Goal: Task Accomplishment & Management: Complete application form

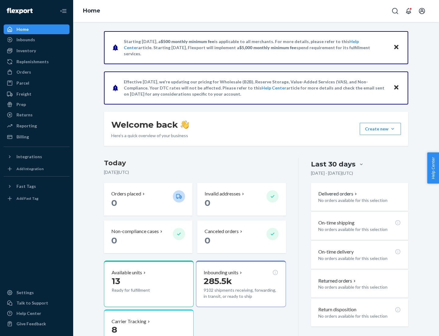
click at [393, 129] on button "Create new Create new inbound Create new order Create new product" at bounding box center [380, 129] width 41 height 12
click at [37, 40] on div "Inbounds" at bounding box center [36, 39] width 65 height 9
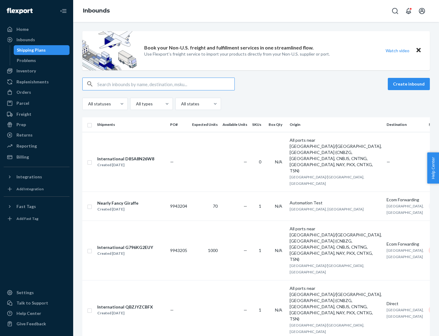
click at [410, 84] on button "Create inbound" at bounding box center [409, 84] width 42 height 12
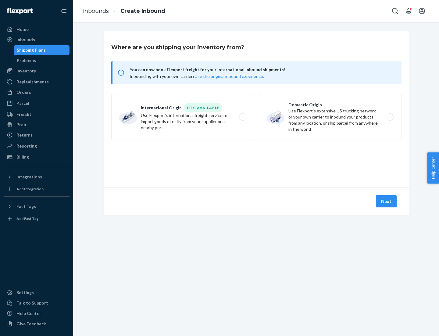
click at [330, 117] on label "Domestic Origin Use Flexport’s extensive US trucking network or your own carrie…" at bounding box center [330, 117] width 143 height 46
click at [390, 117] on input "Domestic Origin Use Flexport’s extensive US trucking network or your own carrie…" at bounding box center [392, 117] width 4 height 4
radio input "true"
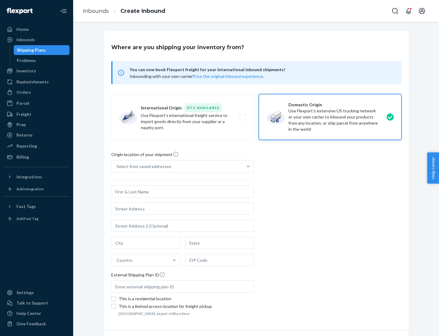
click at [142, 166] on div "Select from saved addresses" at bounding box center [144, 166] width 55 height 6
click at [117, 166] on input "Select from saved addresses" at bounding box center [117, 166] width 1 height 6
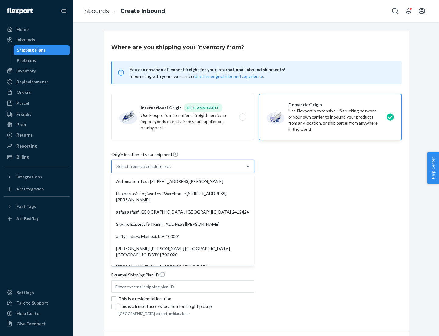
scroll to position [2, 0]
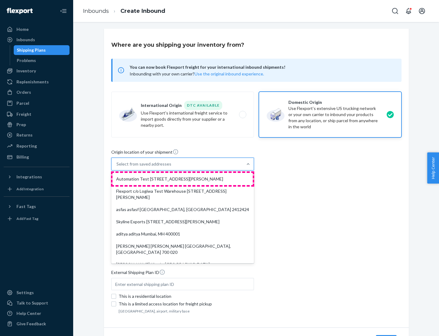
click at [183, 179] on div "Automation Test [STREET_ADDRESS][PERSON_NAME]" at bounding box center [183, 179] width 140 height 12
click at [117, 167] on input "option Automation Test [STREET_ADDRESS][PERSON_NAME]. 9 results available. Use …" at bounding box center [117, 164] width 1 height 6
type input "Automation Test"
type input "9th Floor"
type input "[GEOGRAPHIC_DATA]"
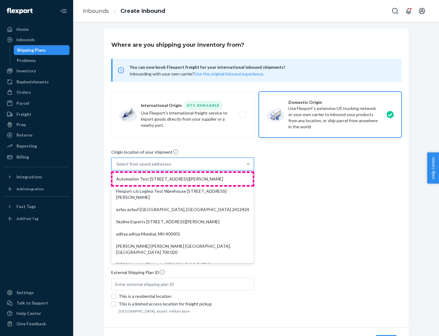
type input "CA"
type input "94104"
type input "[STREET_ADDRESS][PERSON_NAME]"
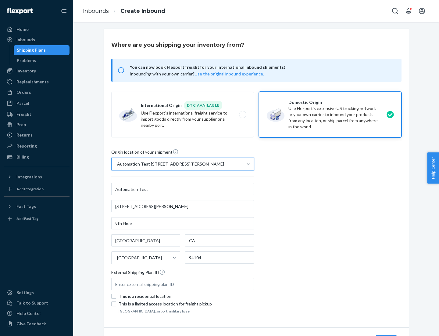
scroll to position [36, 0]
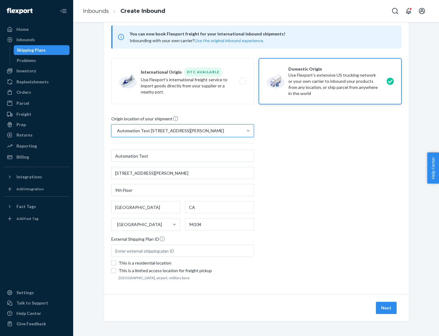
click at [387, 308] on button "Next" at bounding box center [386, 307] width 21 height 12
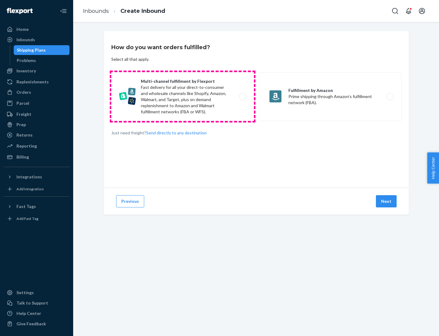
click at [183, 96] on label "Multi-channel fulfillment by Flexport Fast delivery for all your direct-to-cons…" at bounding box center [182, 96] width 143 height 49
click at [243, 96] on input "Multi-channel fulfillment by Flexport Fast delivery for all your direct-to-cons…" at bounding box center [245, 97] width 4 height 4
radio input "true"
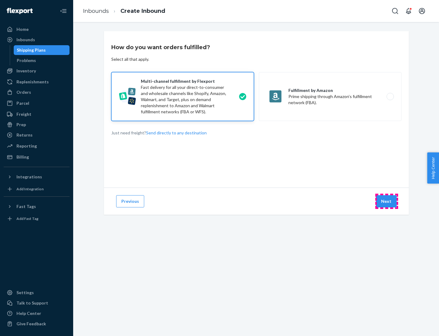
click at [387, 201] on button "Next" at bounding box center [386, 201] width 21 height 12
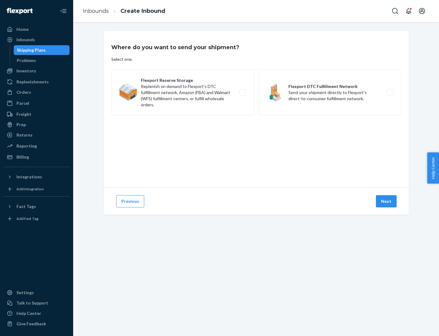
click at [330, 92] on label "Flexport DTC Fulfillment Network Send your shipment directly to Flexport's dire…" at bounding box center [330, 93] width 143 height 46
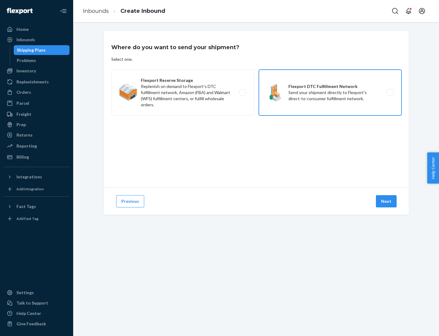
click at [390, 92] on input "Flexport DTC Fulfillment Network Send your shipment directly to Flexport's dire…" at bounding box center [392, 93] width 4 height 4
radio input "true"
click at [387, 201] on button "Next" at bounding box center [386, 201] width 21 height 12
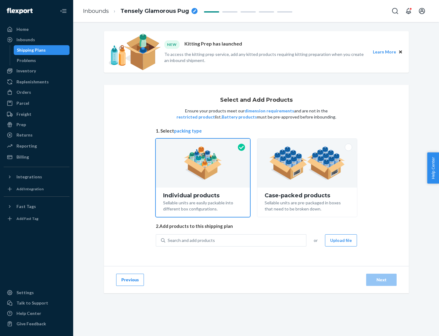
click at [308, 163] on img at bounding box center [307, 163] width 76 height 34
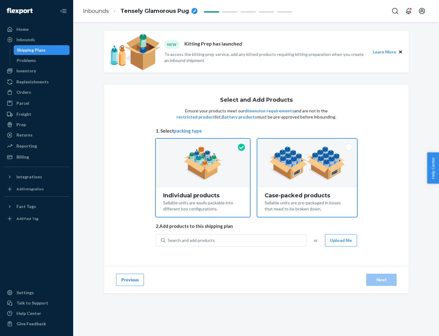
click at [308, 142] on input "Case-packed products Sellable units are pre-packaged in boxes that need to be b…" at bounding box center [307, 141] width 4 height 4
radio input "true"
radio input "false"
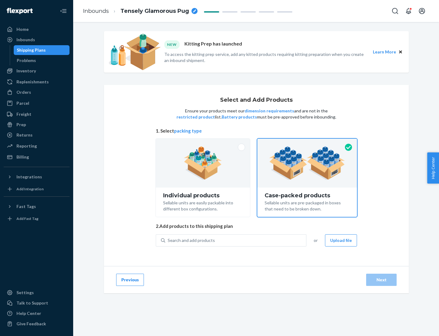
click at [236, 240] on div "Search and add products" at bounding box center [235, 240] width 141 height 11
click at [168, 240] on input "Search and add products" at bounding box center [168, 240] width 1 height 6
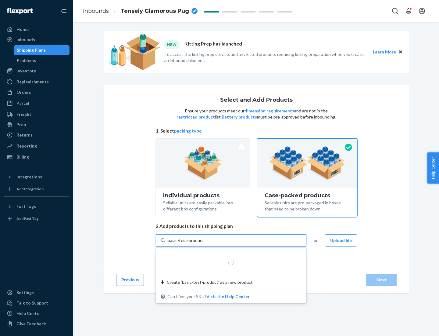
type input "basic-test-product-1"
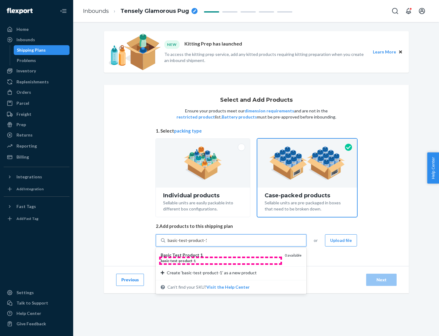
click at [221, 260] on div "basic - test - product - 1" at bounding box center [220, 260] width 119 height 5
click at [207, 243] on input "basic-test-product-1" at bounding box center [187, 240] width 39 height 6
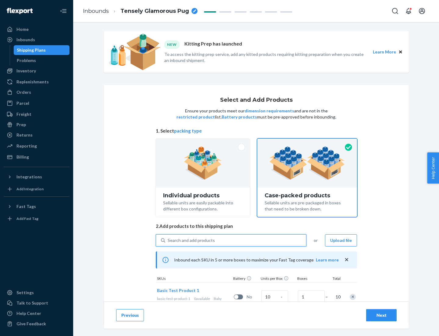
scroll to position [22, 0]
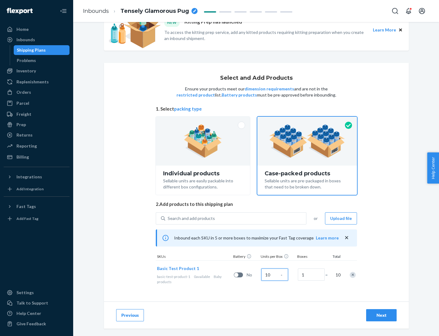
type input "10"
type input "7"
click at [382, 315] on div "Next" at bounding box center [382, 315] width 20 height 6
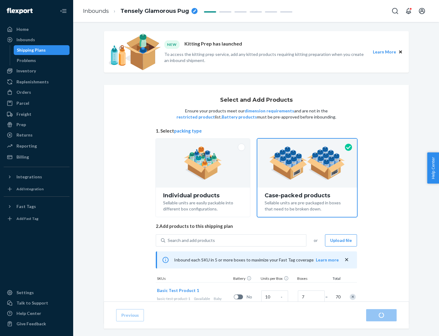
radio input "true"
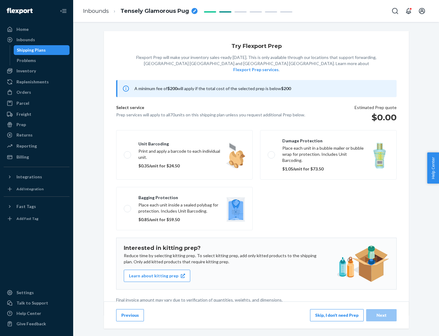
scroll to position [2, 0]
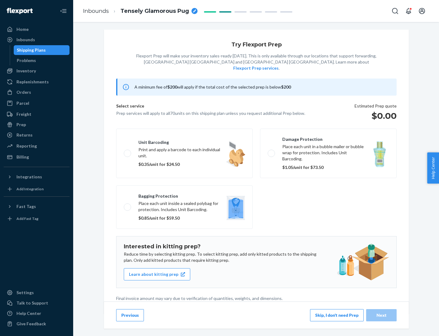
click at [185, 194] on label "Bagging protection Place each unit inside a sealed polybag for protection. Incl…" at bounding box center [184, 206] width 137 height 43
click at [128, 205] on input "Bagging protection Place each unit inside a sealed polybag for protection. Incl…" at bounding box center [126, 207] width 4 height 4
checkbox input "true"
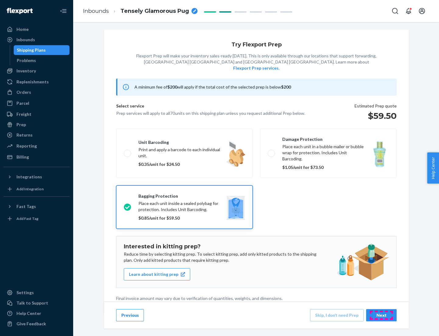
click at [382, 315] on div "Next" at bounding box center [382, 315] width 20 height 6
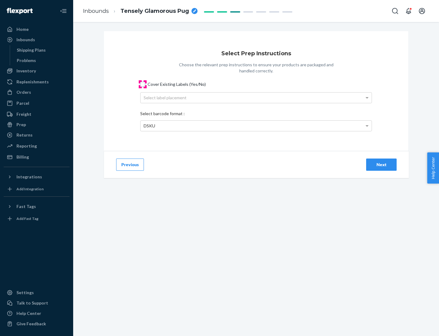
click at [143, 84] on input "Cover Existing Labels (Yes/No)" at bounding box center [142, 84] width 5 height 5
checkbox input "true"
click at [256, 97] on div "Select label placement" at bounding box center [256, 97] width 231 height 10
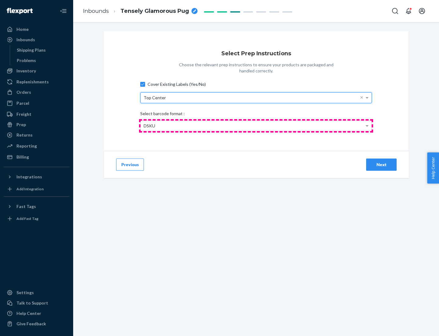
click at [256, 125] on div "DSKU" at bounding box center [256, 126] width 231 height 10
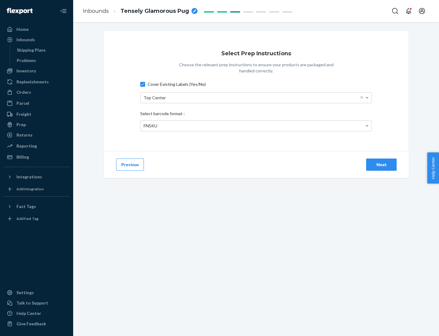
click at [382, 164] on div "Next" at bounding box center [382, 164] width 20 height 6
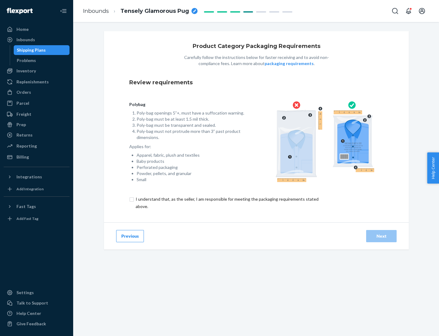
click at [227, 202] on input "checkbox" at bounding box center [230, 202] width 203 height 15
checkbox input "true"
click at [382, 236] on div "Next" at bounding box center [382, 236] width 20 height 6
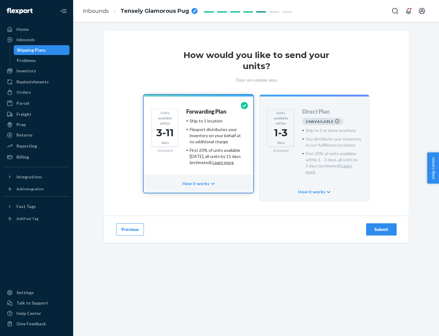
click at [207, 111] on h4 "Forwarding Plan" at bounding box center [206, 112] width 40 height 6
click at [382, 226] on div "Submit" at bounding box center [382, 229] width 20 height 6
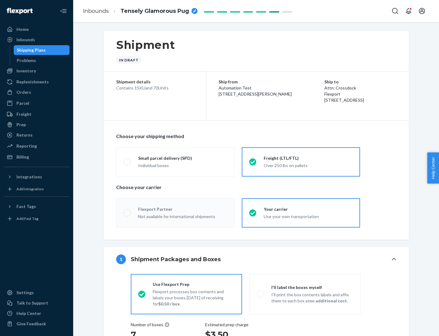
radio input "true"
radio input "false"
radio input "true"
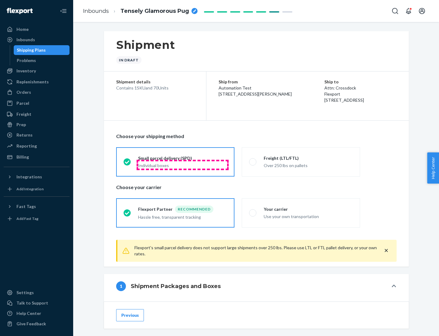
click at [183, 164] on div "Individual boxes" at bounding box center [182, 165] width 89 height 6
click at [128, 164] on input "Small parcel delivery (SPD) Individual boxes" at bounding box center [126, 162] width 4 height 4
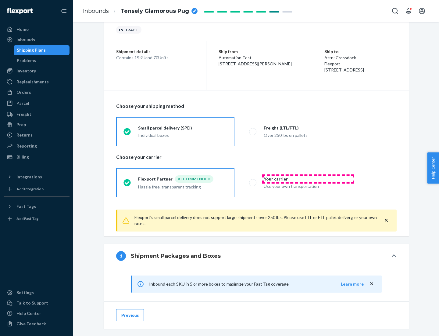
click at [308, 178] on div "Your carrier" at bounding box center [308, 179] width 89 height 6
click at [253, 180] on input "Your carrier Use your own transportation" at bounding box center [251, 182] width 4 height 4
radio input "true"
radio input "false"
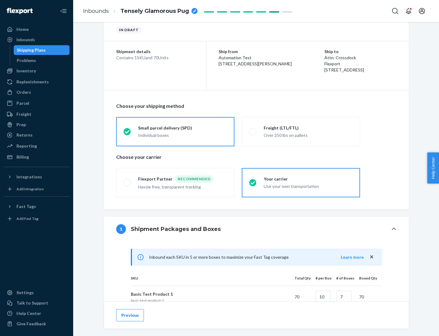
scroll to position [148, 0]
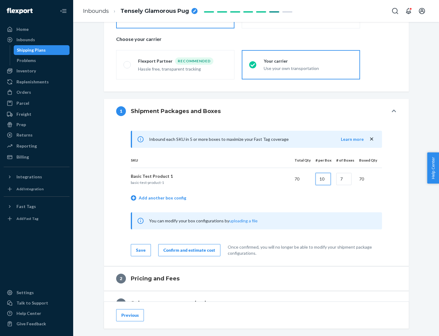
type input "10"
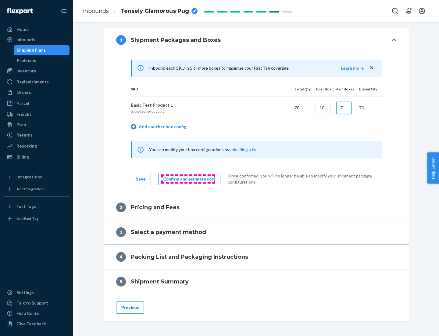
type input "7"
click at [188, 178] on div "Confirm and estimate cost" at bounding box center [190, 179] width 52 height 6
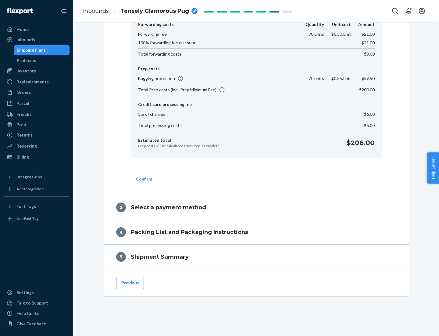
click at [144, 178] on button "Confirm" at bounding box center [144, 179] width 27 height 12
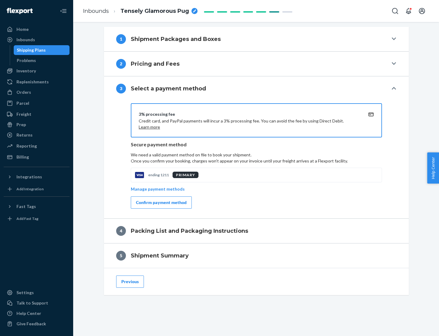
click at [161, 202] on div "Confirm payment method" at bounding box center [161, 202] width 51 height 6
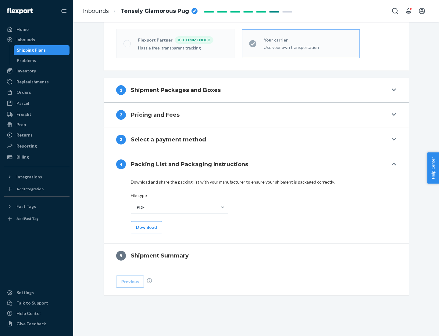
click at [146, 227] on button "Download" at bounding box center [146, 227] width 31 height 12
